Goal: Task Accomplishment & Management: Manage account settings

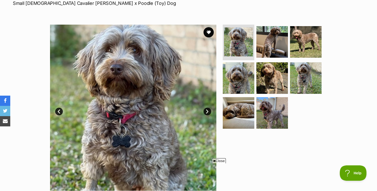
scroll to position [83, 0]
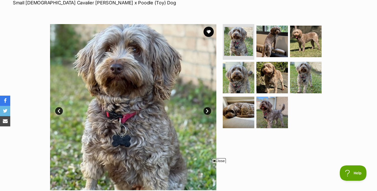
click at [208, 111] on link "Next" at bounding box center [208, 111] width 8 height 8
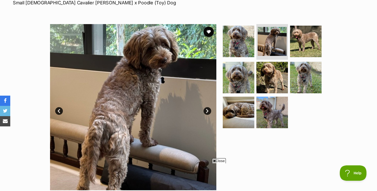
click at [208, 111] on link "Next" at bounding box center [208, 111] width 8 height 8
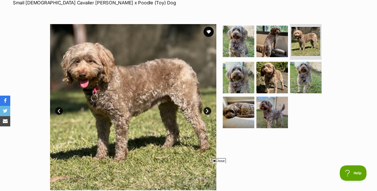
click at [208, 111] on link "Next" at bounding box center [208, 111] width 8 height 8
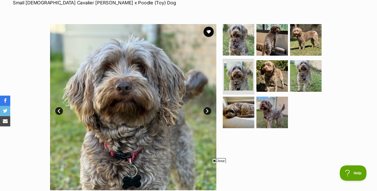
click at [208, 111] on link "Next" at bounding box center [208, 111] width 8 height 8
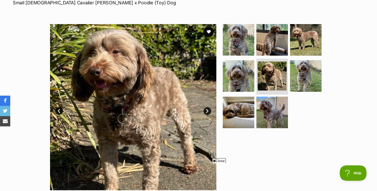
click at [208, 111] on link "Next" at bounding box center [208, 111] width 8 height 8
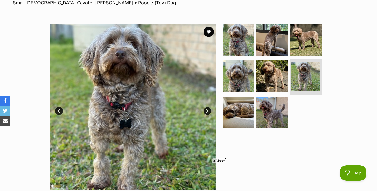
click at [208, 111] on link "Next" at bounding box center [208, 111] width 8 height 8
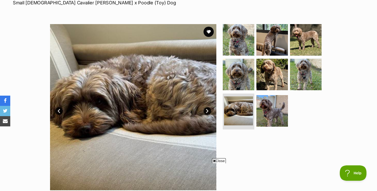
click at [208, 111] on link "Next" at bounding box center [208, 111] width 8 height 8
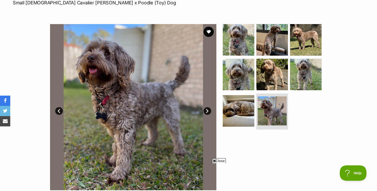
click at [208, 111] on link "Next" at bounding box center [208, 111] width 8 height 8
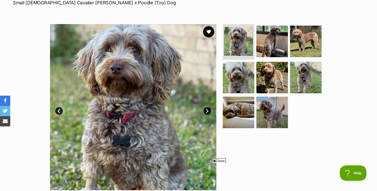
click at [208, 32] on button "favourite" at bounding box center [208, 31] width 11 height 11
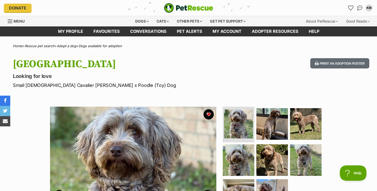
scroll to position [0, 0]
click at [351, 7] on icon "Favourites" at bounding box center [351, 8] width 6 height 6
